Goal: Information Seeking & Learning: Learn about a topic

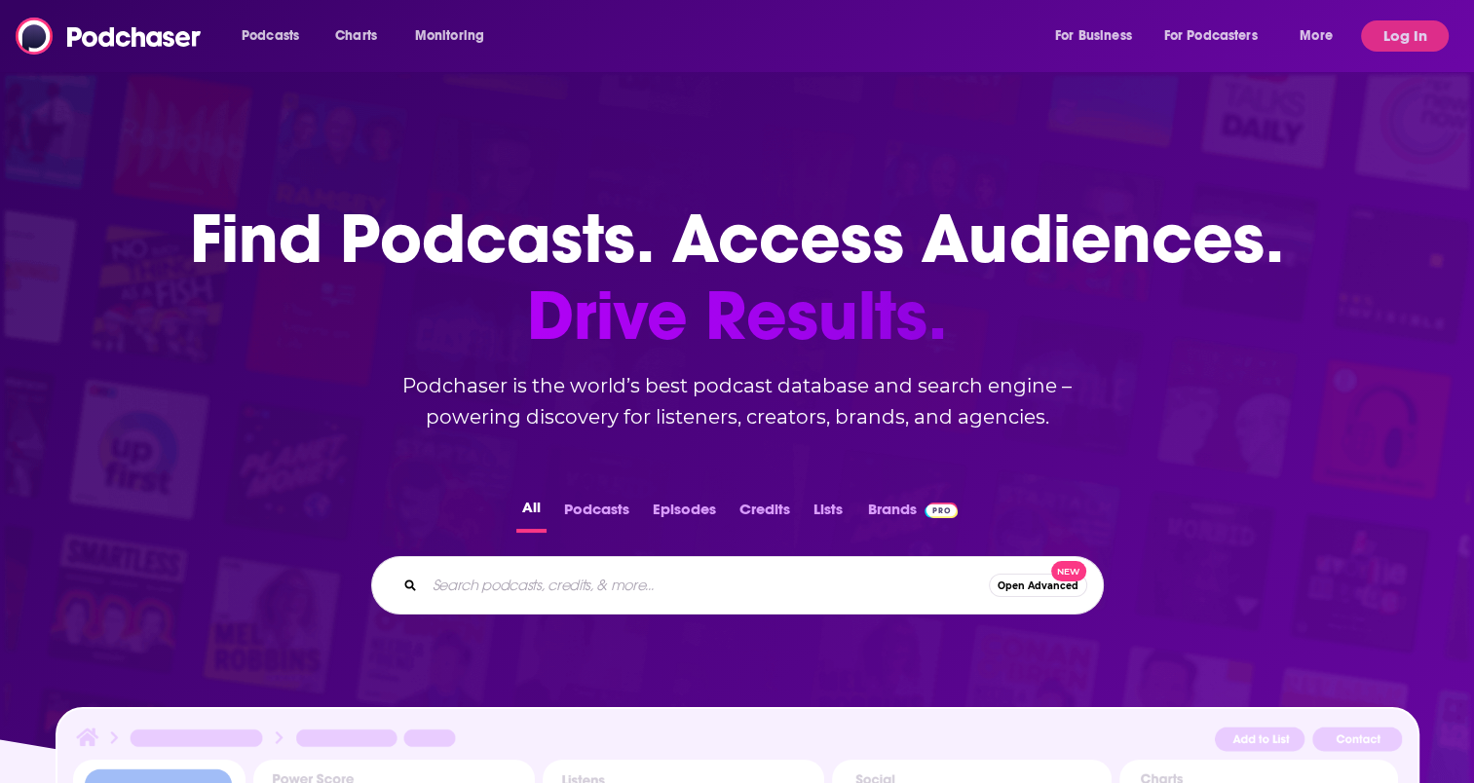
click at [580, 577] on input "Search podcasts, credits, & more..." at bounding box center [707, 585] width 564 height 31
type input "comedy history"
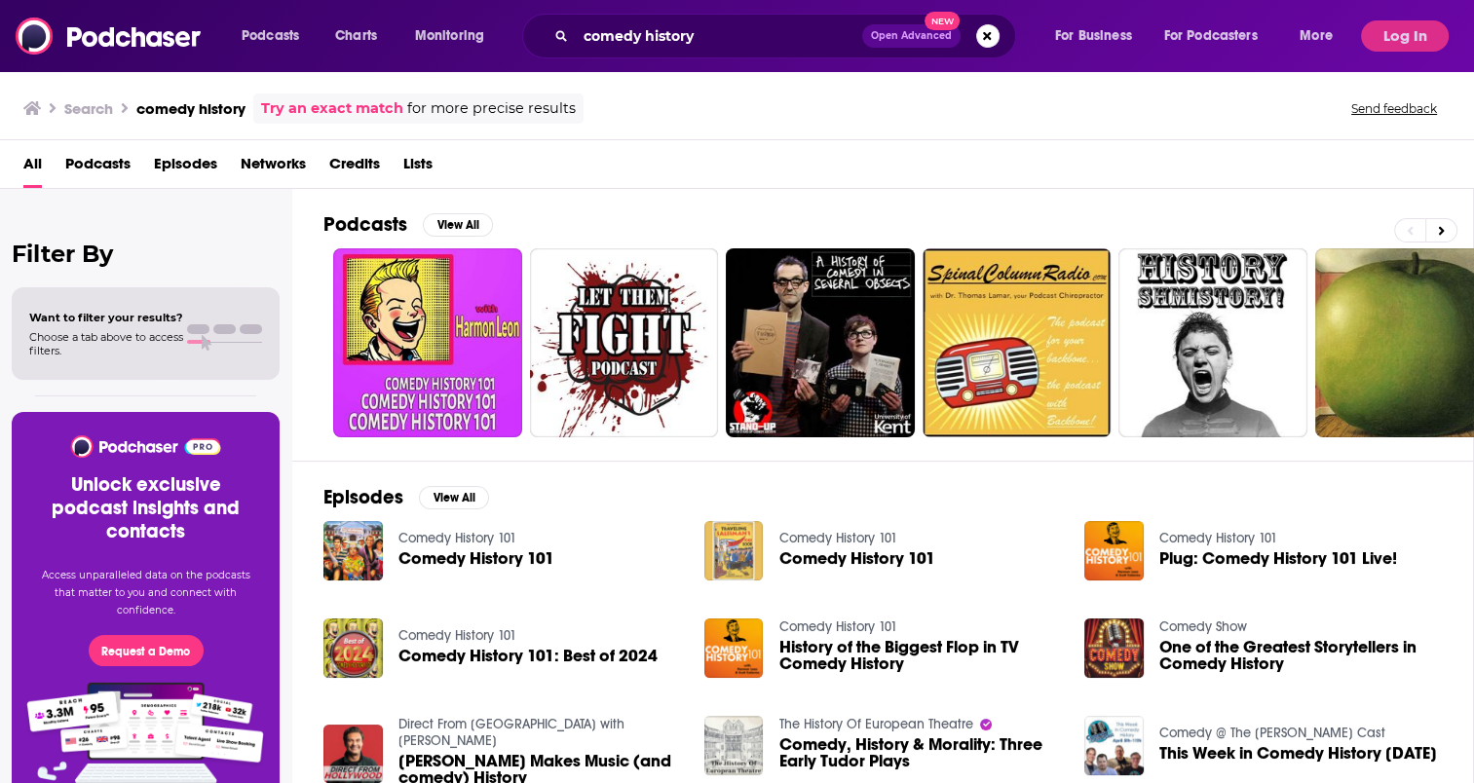
click at [91, 168] on span "Podcasts" at bounding box center [97, 168] width 65 height 40
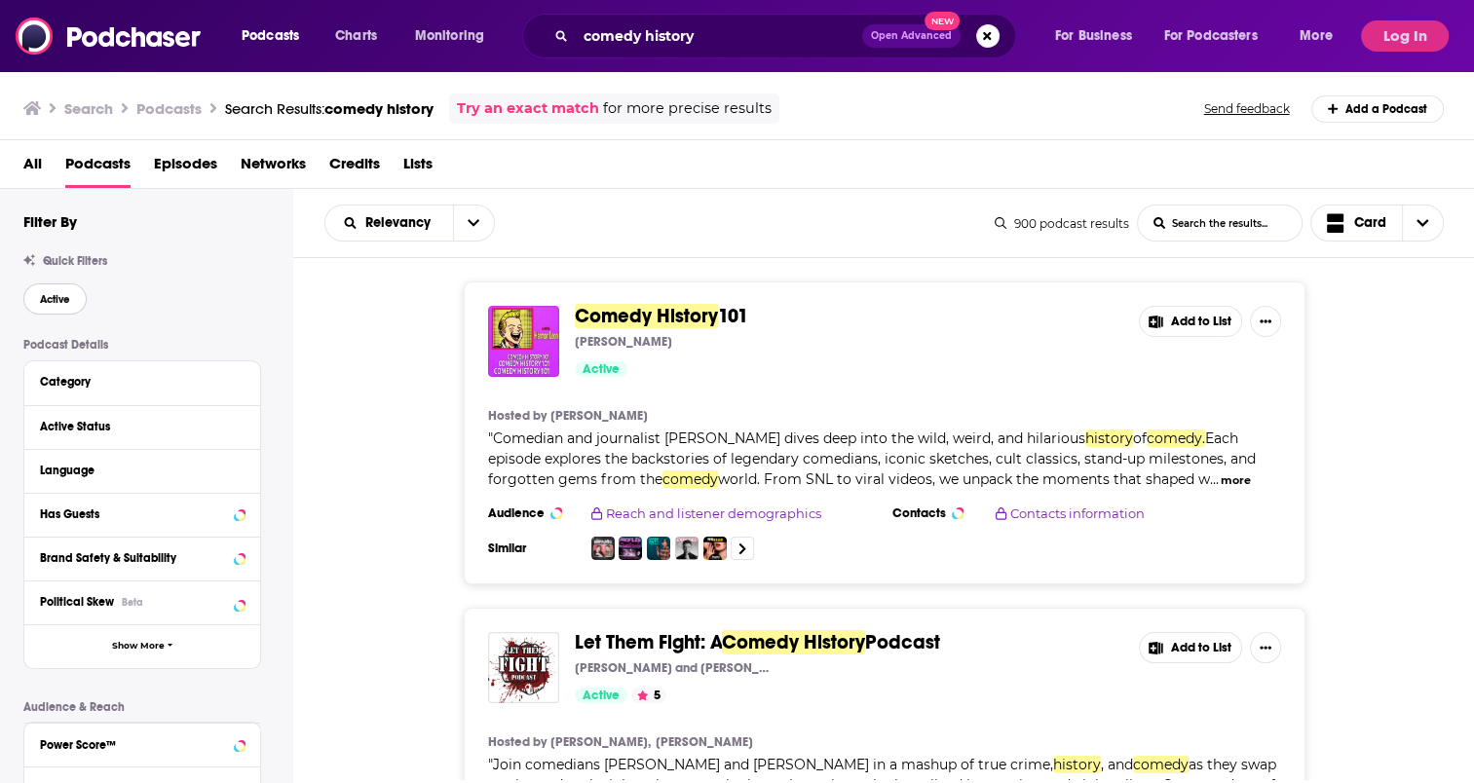
click at [61, 304] on span "Active" at bounding box center [55, 299] width 30 height 11
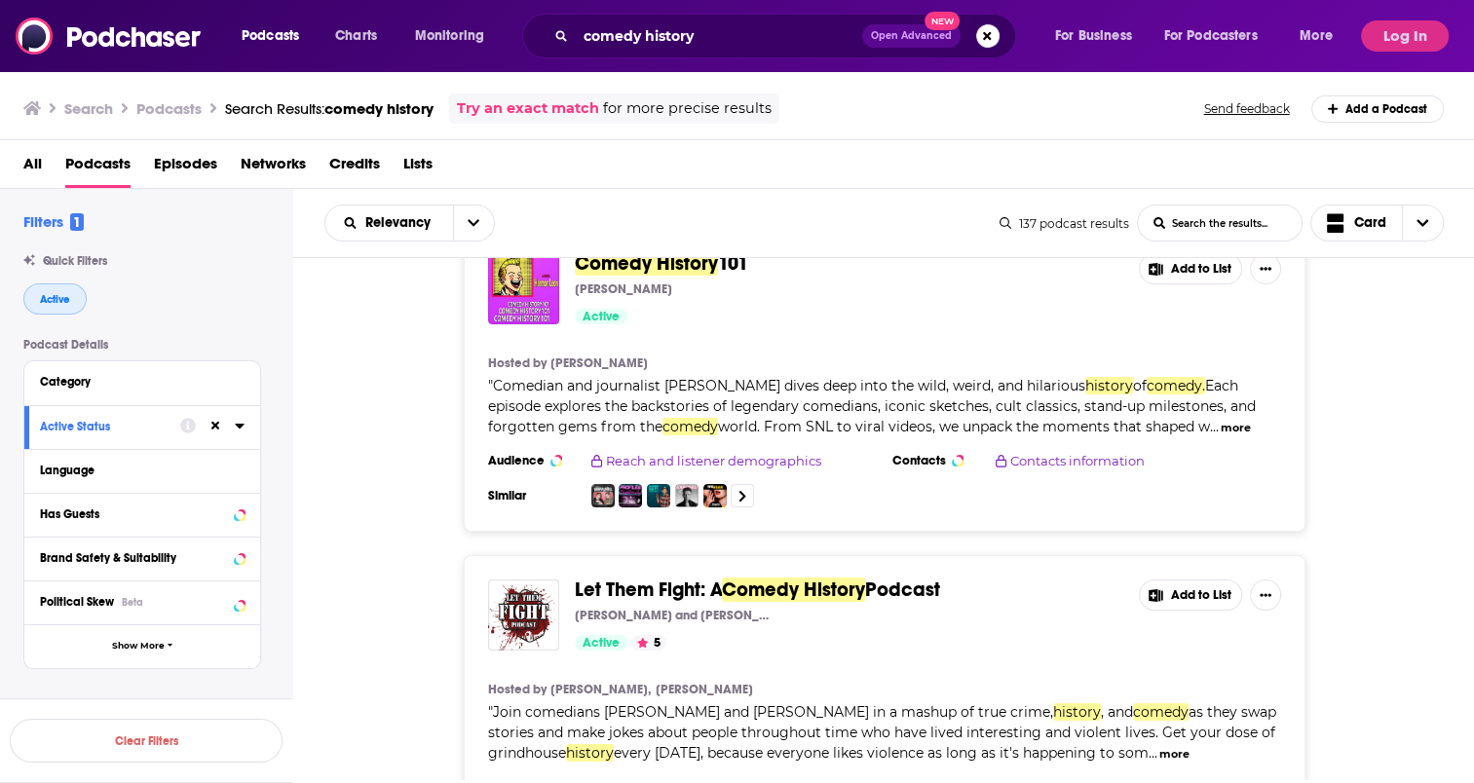
scroll to position [61, 0]
